Goal: Information Seeking & Learning: Learn about a topic

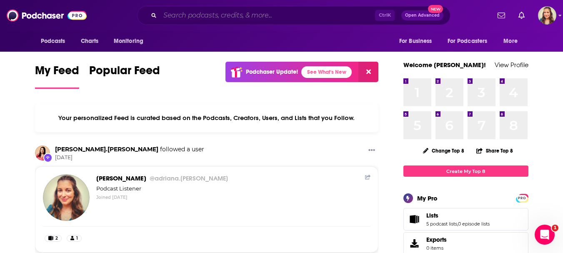
click at [222, 19] on input "Search podcasts, credits, & more..." at bounding box center [267, 15] width 215 height 13
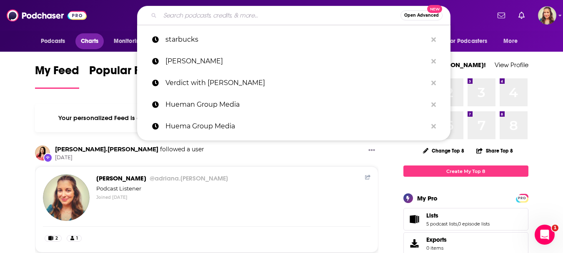
click at [87, 40] on span "Charts" at bounding box center [90, 41] width 18 height 12
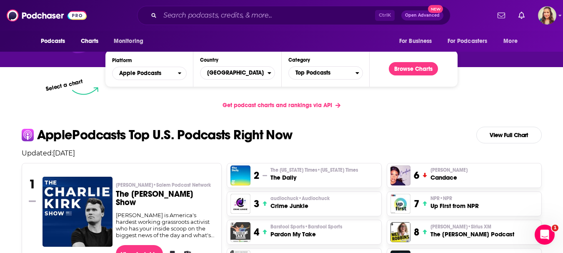
scroll to position [167, 0]
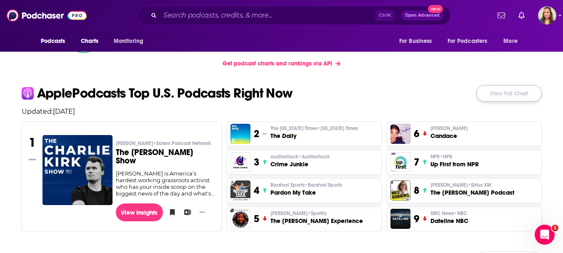
click at [488, 96] on link "View Full Chart" at bounding box center [508, 93] width 65 height 17
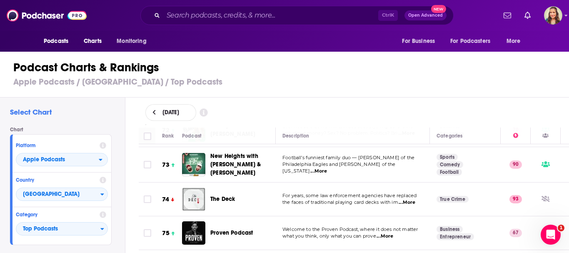
scroll to position [2541, 0]
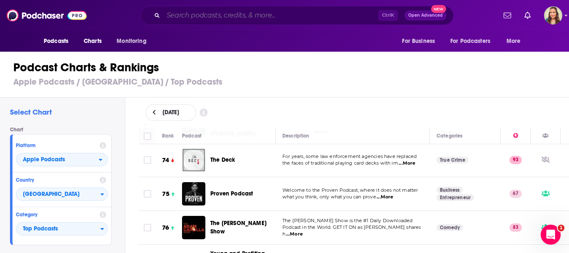
click at [204, 14] on input "Search podcasts, credits, & more..." at bounding box center [270, 15] width 215 height 13
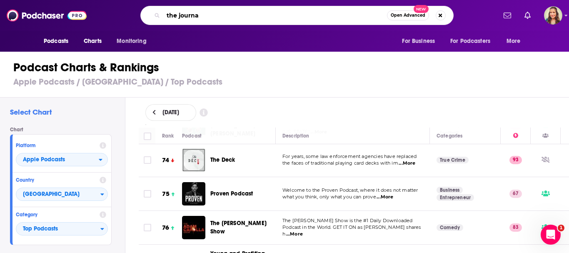
type input "the journal"
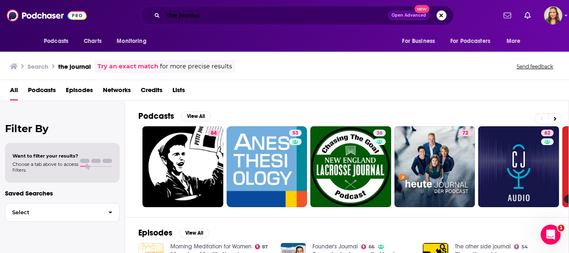
click at [174, 15] on input "the journal" at bounding box center [275, 15] width 225 height 13
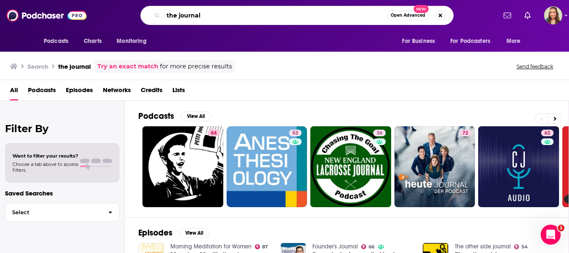
click at [174, 15] on input "the journal" at bounding box center [275, 15] width 224 height 13
type input "WSJ"
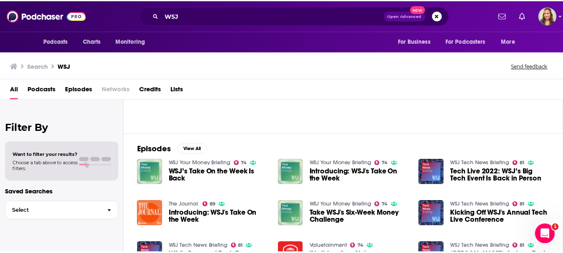
scroll to position [83, 0]
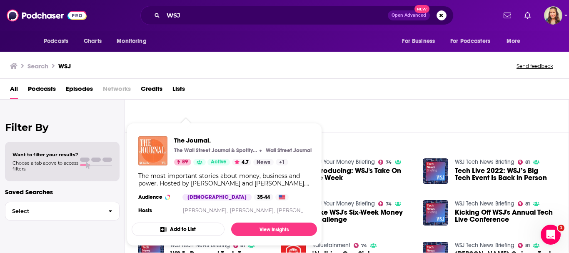
click at [150, 149] on img "The Journal." at bounding box center [152, 150] width 29 height 29
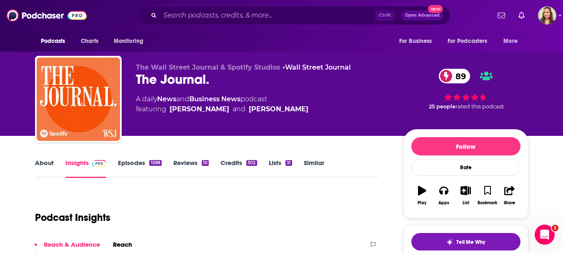
click at [322, 162] on link "Similar" at bounding box center [314, 168] width 20 height 19
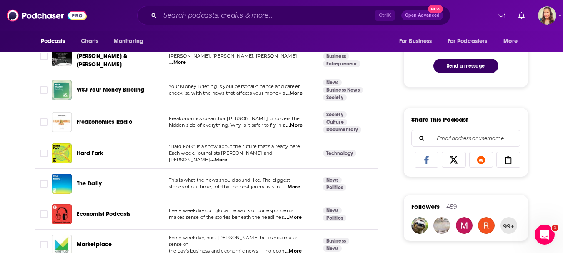
scroll to position [500, 0]
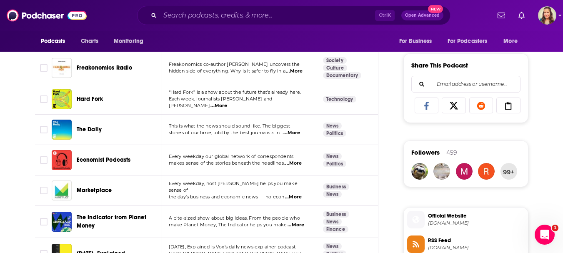
click at [227, 102] on span "...More" at bounding box center [218, 105] width 17 height 7
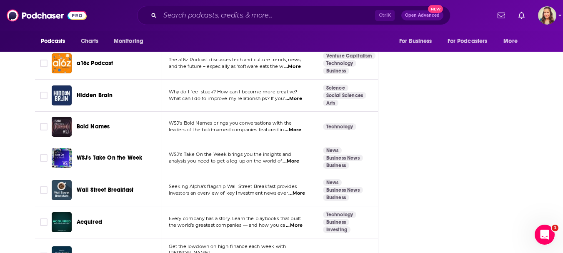
scroll to position [1208, 0]
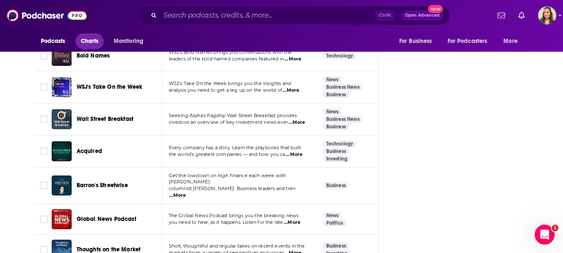
click at [90, 40] on span "Charts" at bounding box center [90, 41] width 18 height 12
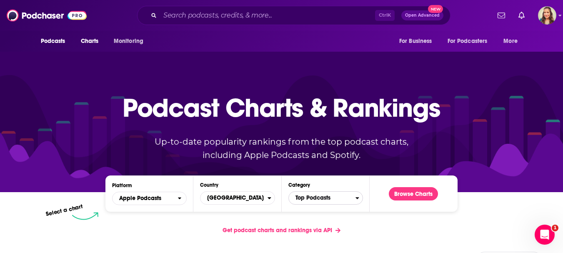
click at [319, 194] on span "Top Podcasts" at bounding box center [322, 198] width 67 height 14
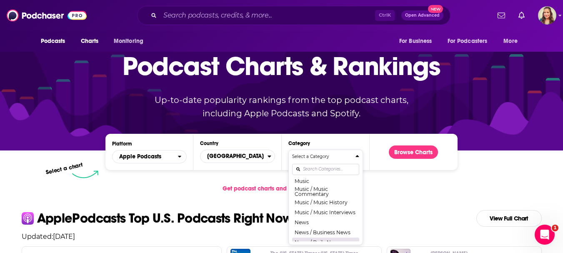
scroll to position [583, 0]
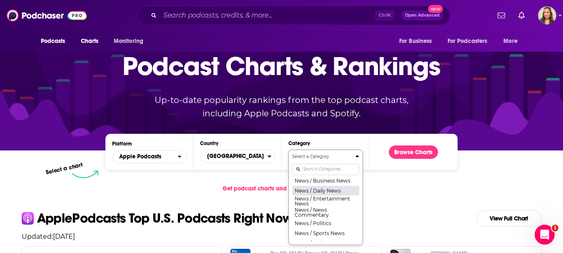
click at [327, 195] on button "News / Daily News" at bounding box center [325, 190] width 67 height 10
